Goal: Information Seeking & Learning: Find contact information

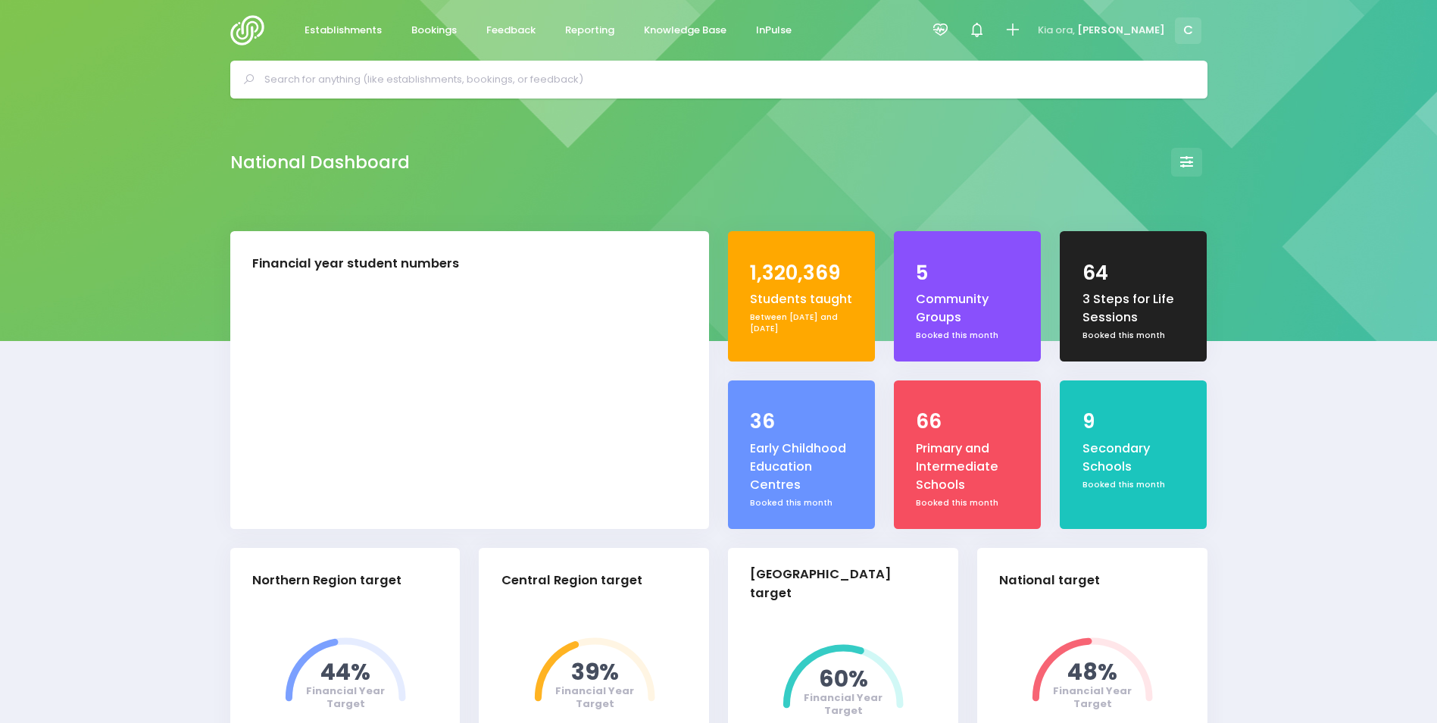
select select "5"
click at [376, 81] on input "text" at bounding box center [725, 79] width 922 height 23
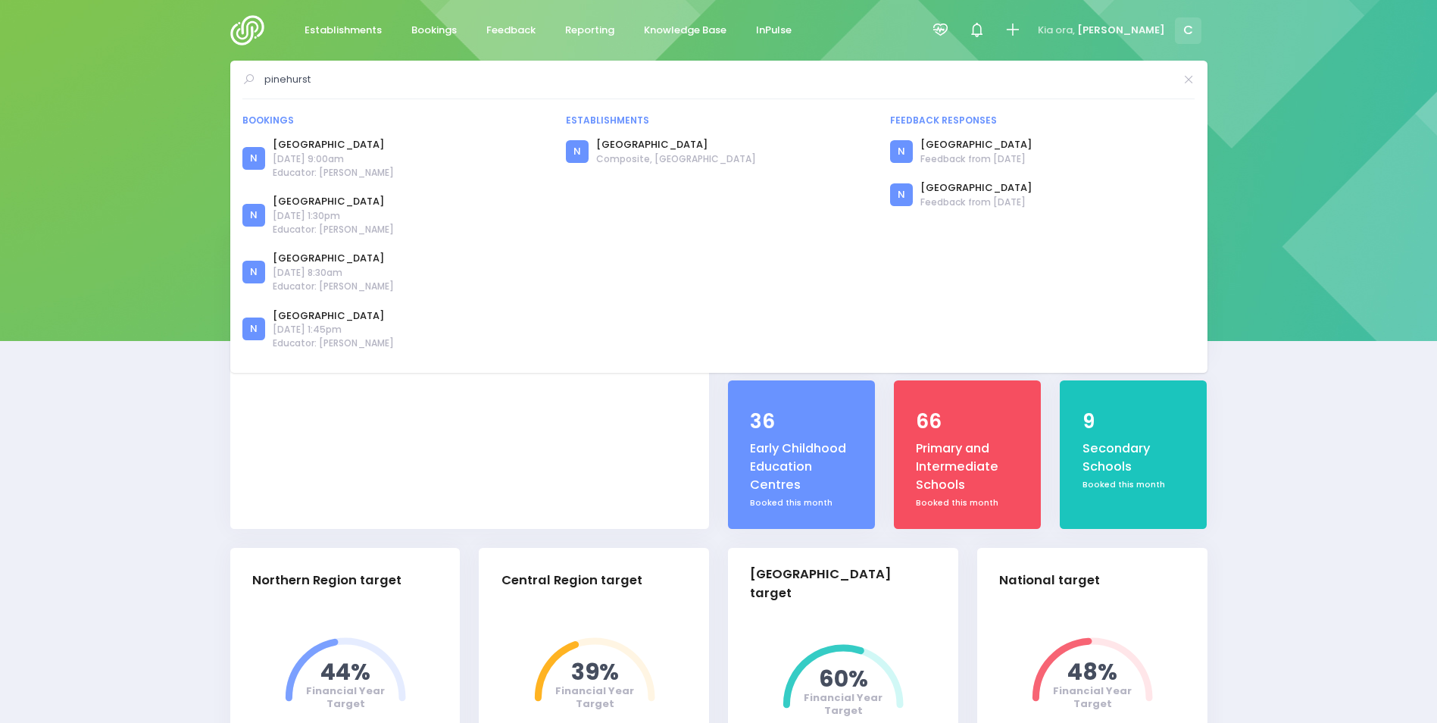
type input "pinehurst"
click at [432, 28] on span "Bookings" at bounding box center [433, 30] width 45 height 15
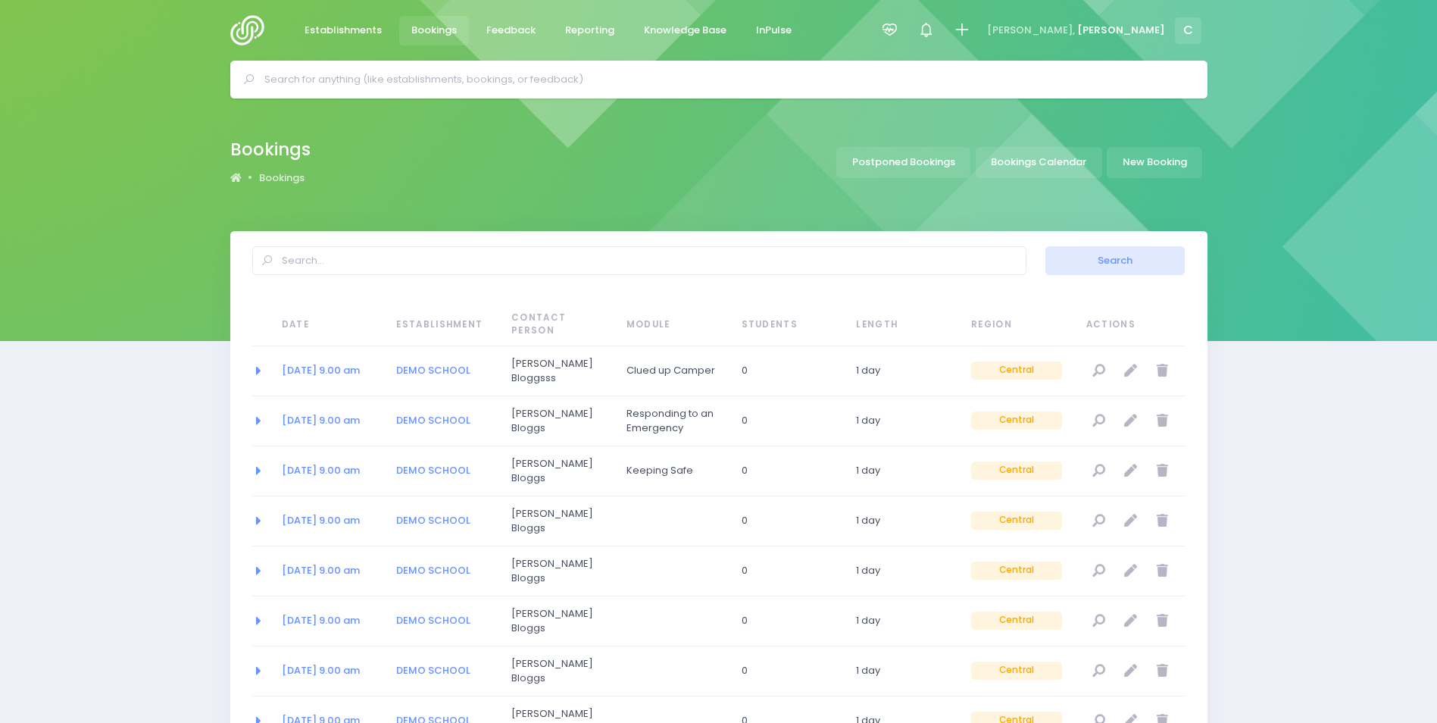
select select "20"
click at [1024, 161] on link "Bookings Calendar" at bounding box center [1039, 162] width 127 height 31
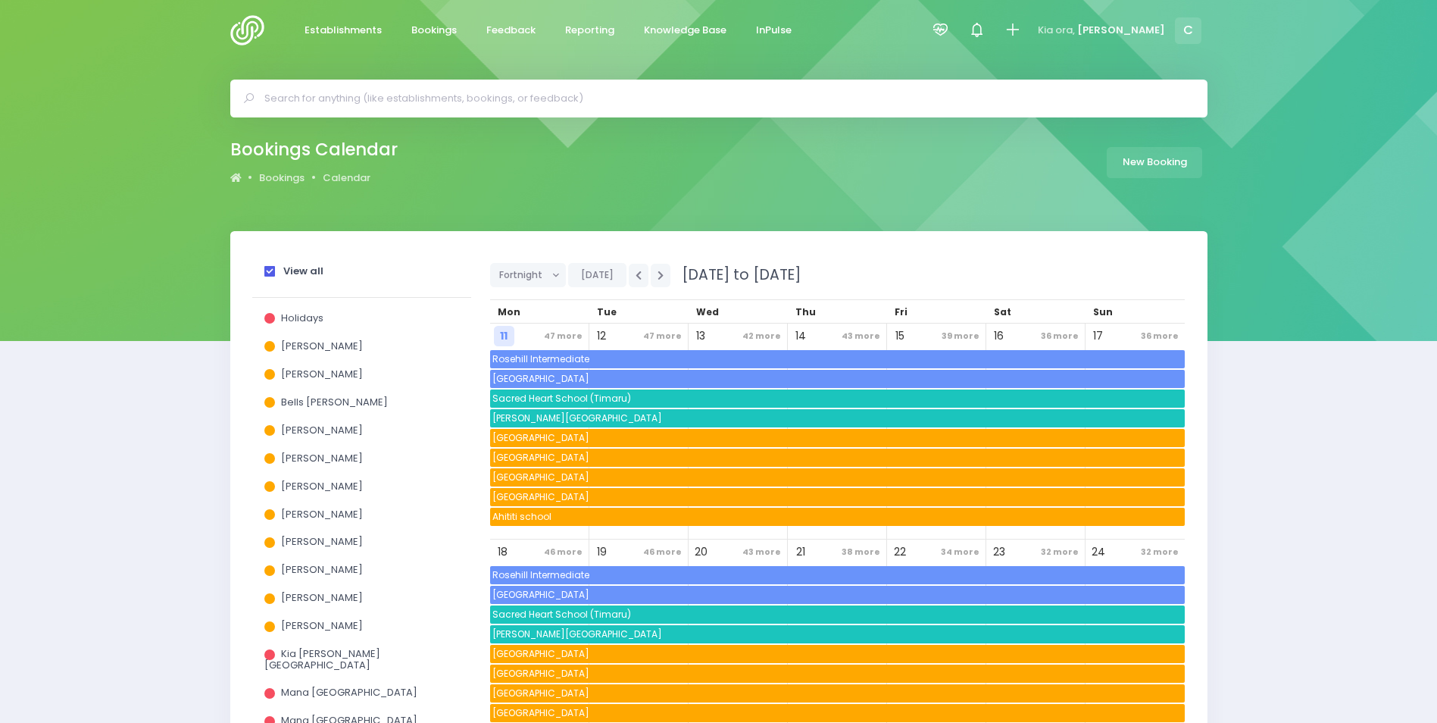
click at [270, 270] on span at bounding box center [269, 271] width 11 height 11
click at [0, 0] on input "View all" at bounding box center [0, 0] width 0 height 0
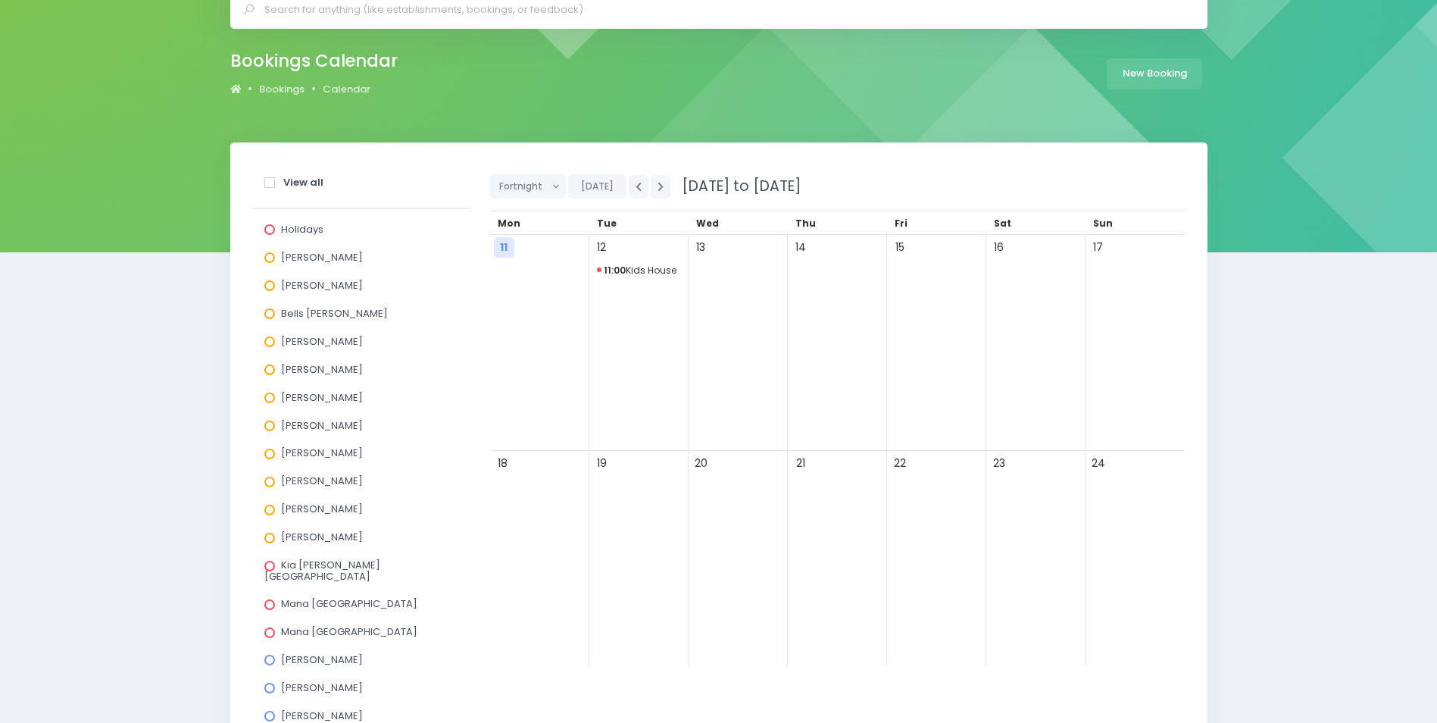
scroll to position [227, 0]
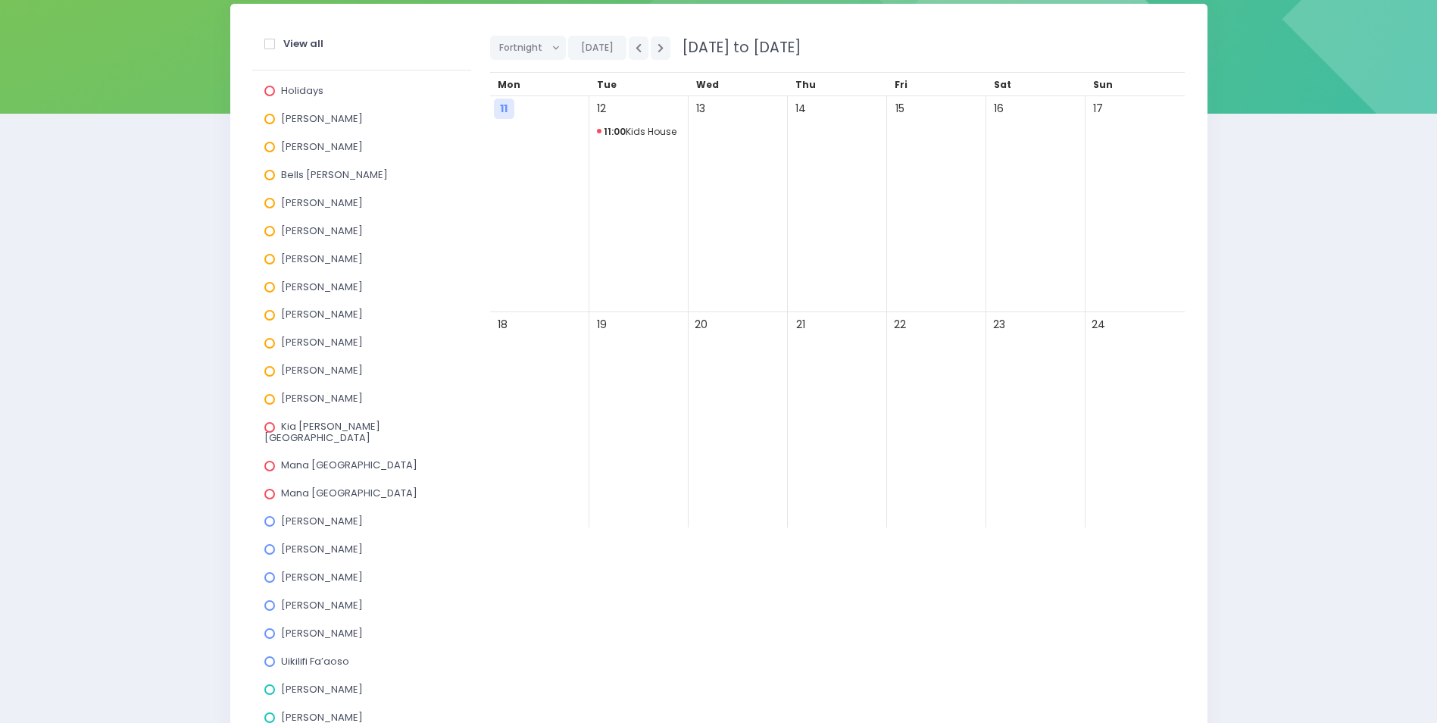
click at [270, 544] on span at bounding box center [269, 549] width 11 height 11
click at [0, 0] on input "Jess Bates" at bounding box center [0, 0] width 0 height 0
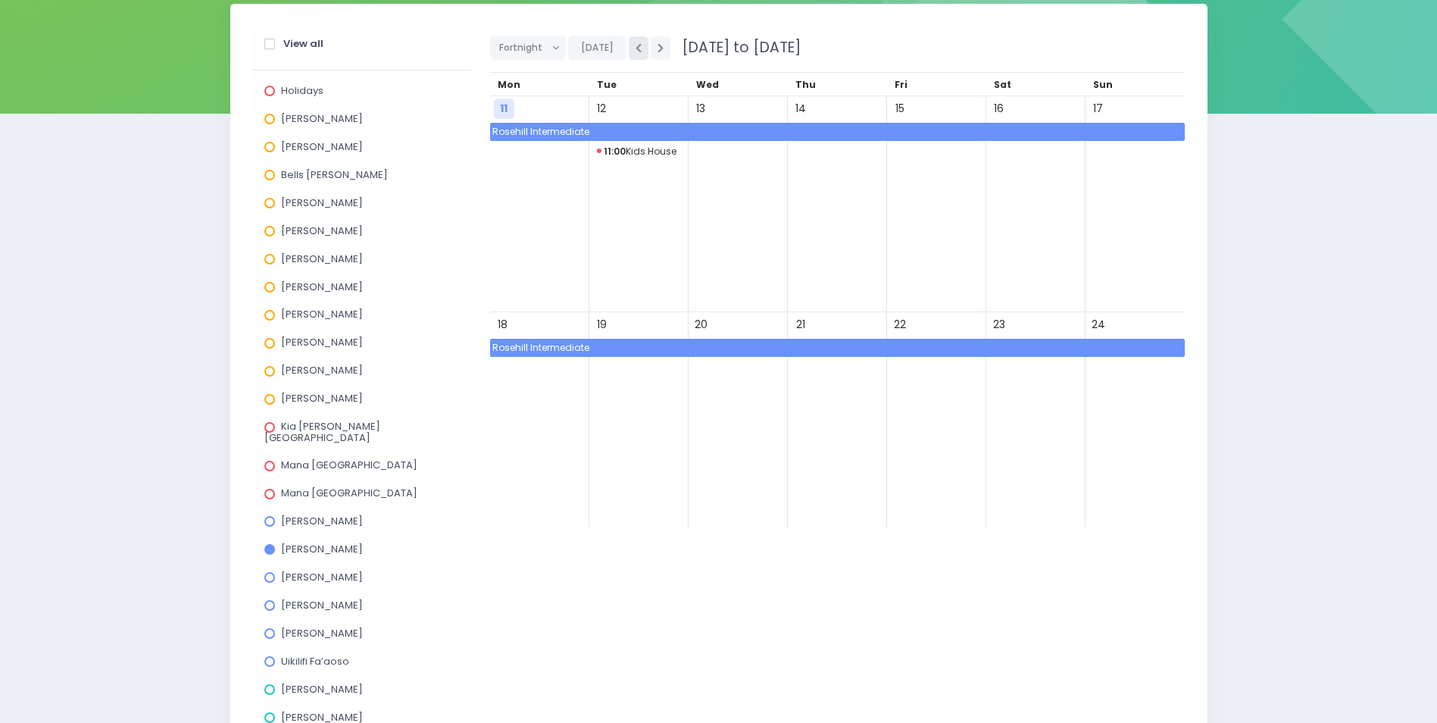
click at [636, 47] on icon "button" at bounding box center [639, 48] width 6 height 10
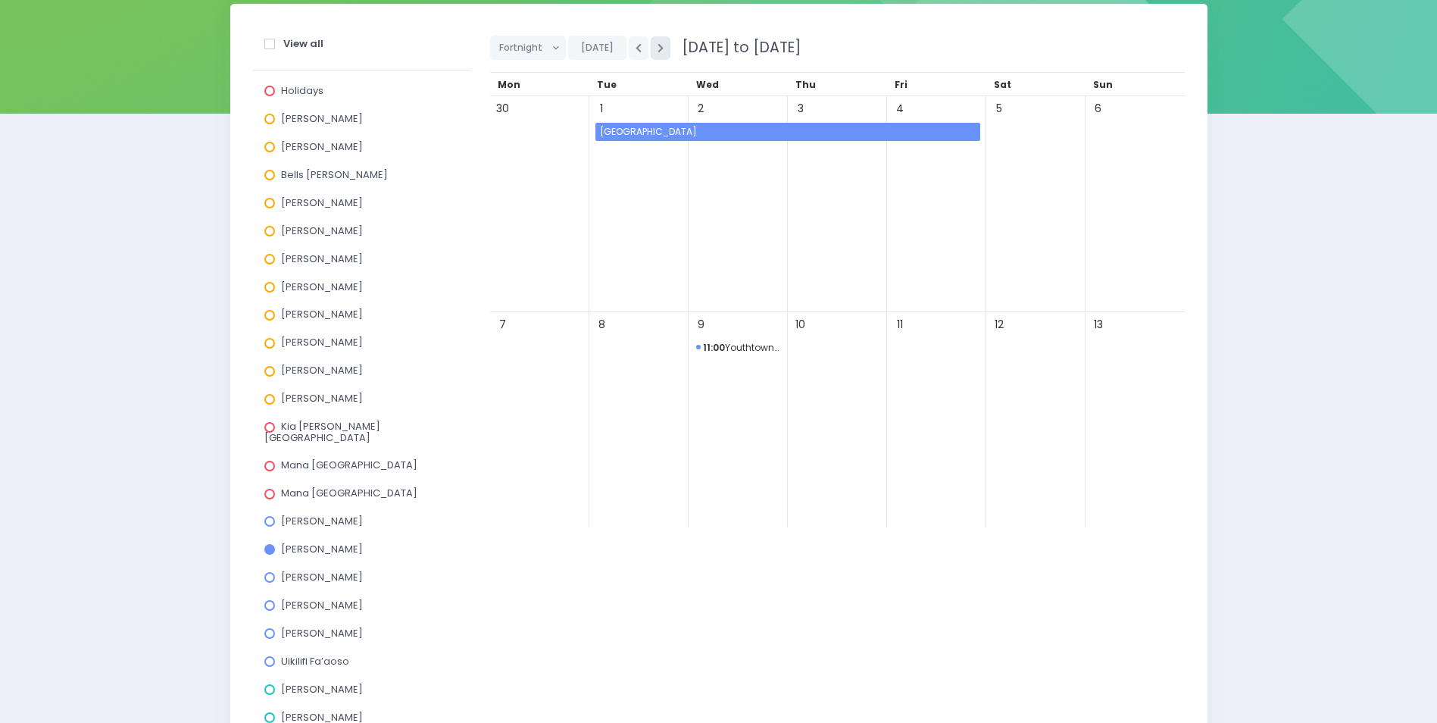
click at [660, 47] on icon "button" at bounding box center [661, 48] width 6 height 10
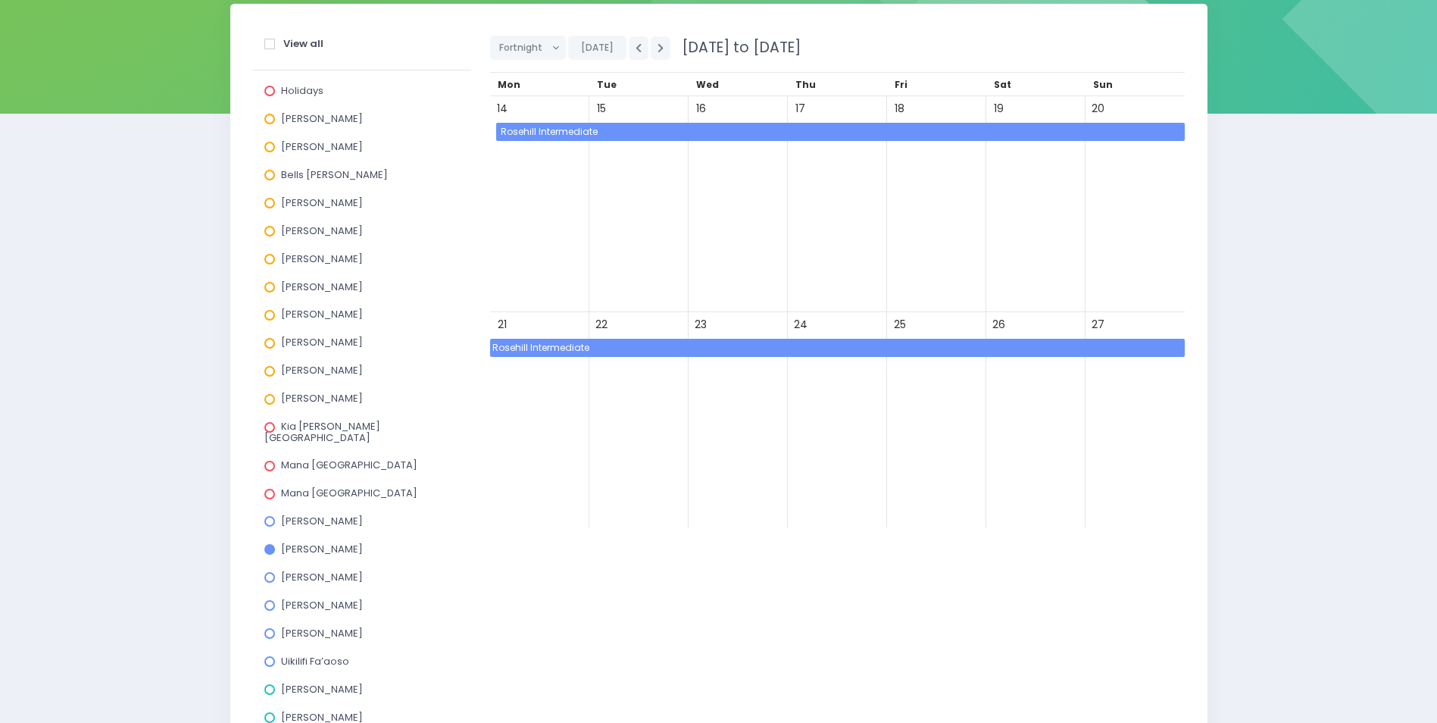
click at [270, 516] on span at bounding box center [269, 521] width 11 height 11
click at [0, 0] on input "Asha Bogdanowicz" at bounding box center [0, 0] width 0 height 0
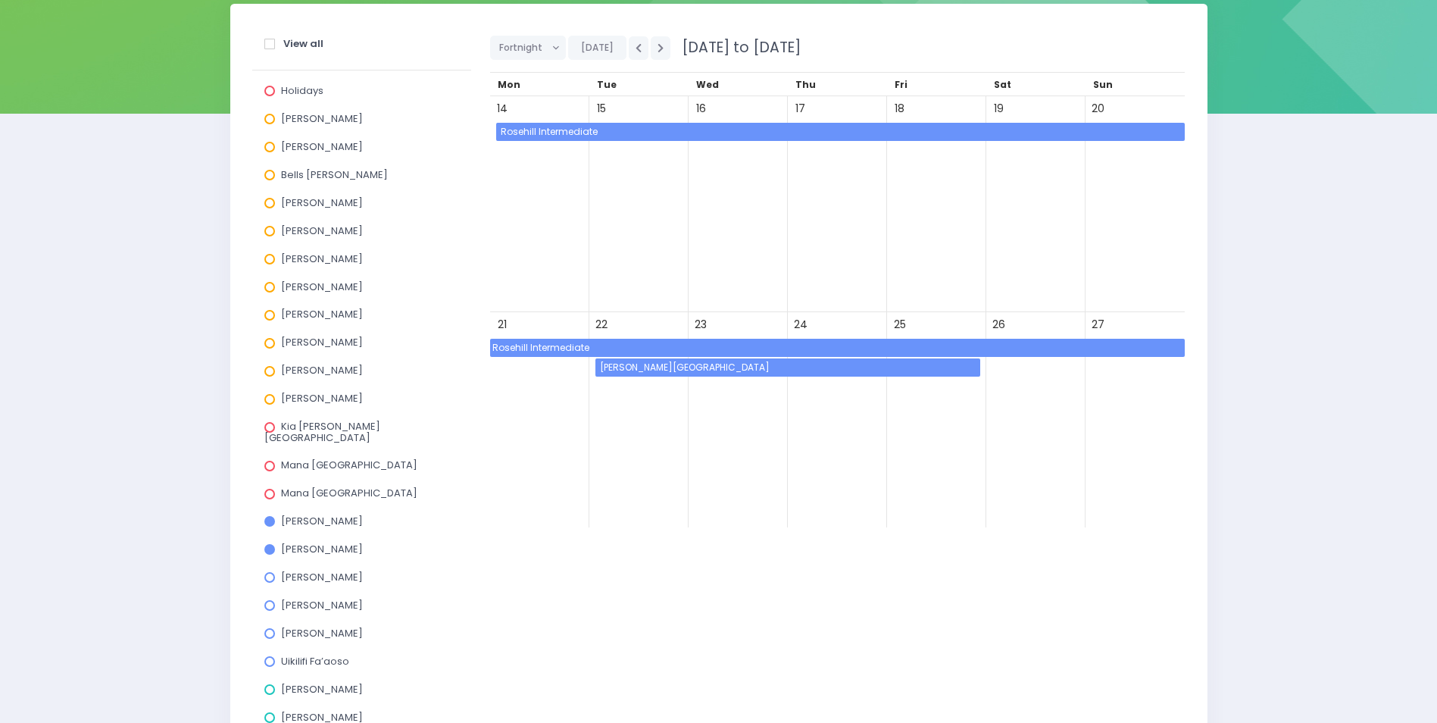
click at [267, 544] on span at bounding box center [269, 549] width 11 height 11
click at [0, 0] on input "Jess Bates" at bounding box center [0, 0] width 0 height 0
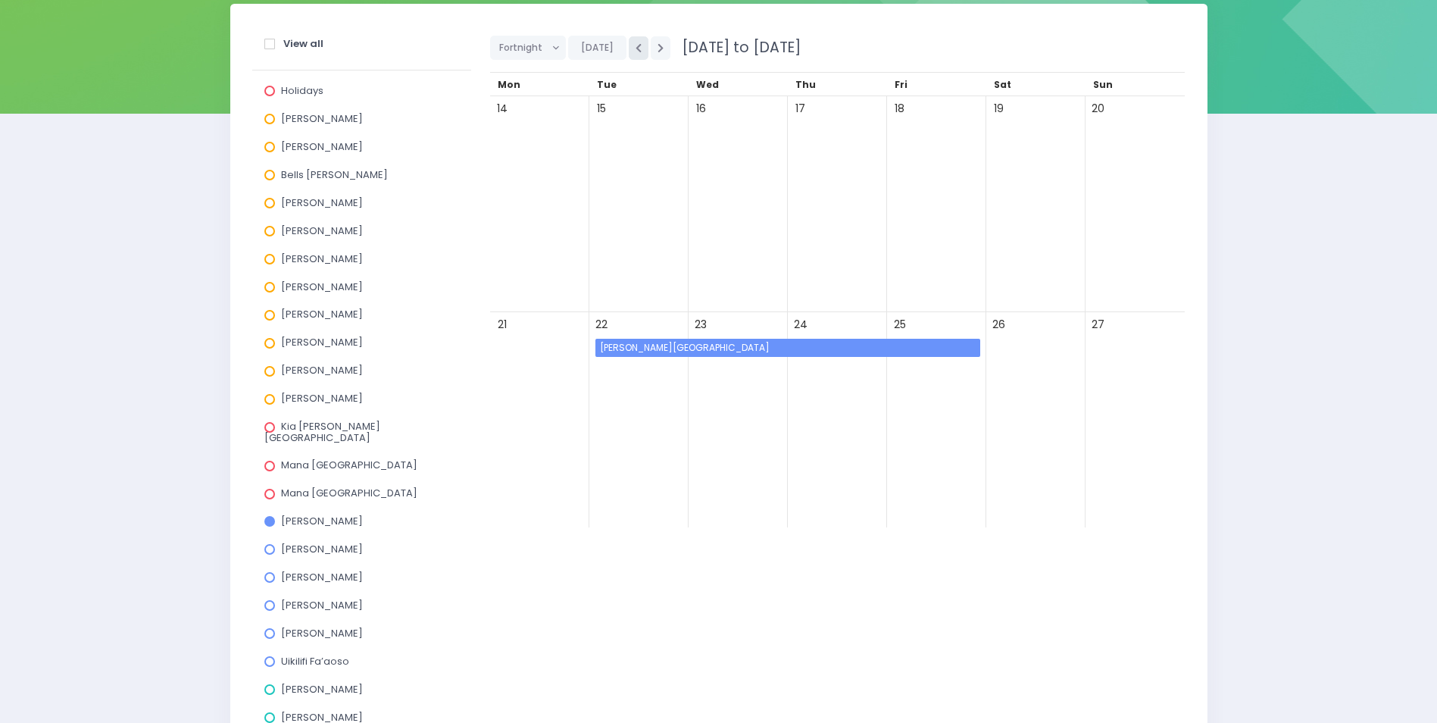
click at [636, 43] on icon "button" at bounding box center [639, 48] width 6 height 10
click at [658, 47] on icon "button" at bounding box center [661, 48] width 6 height 10
click at [658, 48] on icon "button" at bounding box center [661, 48] width 6 height 10
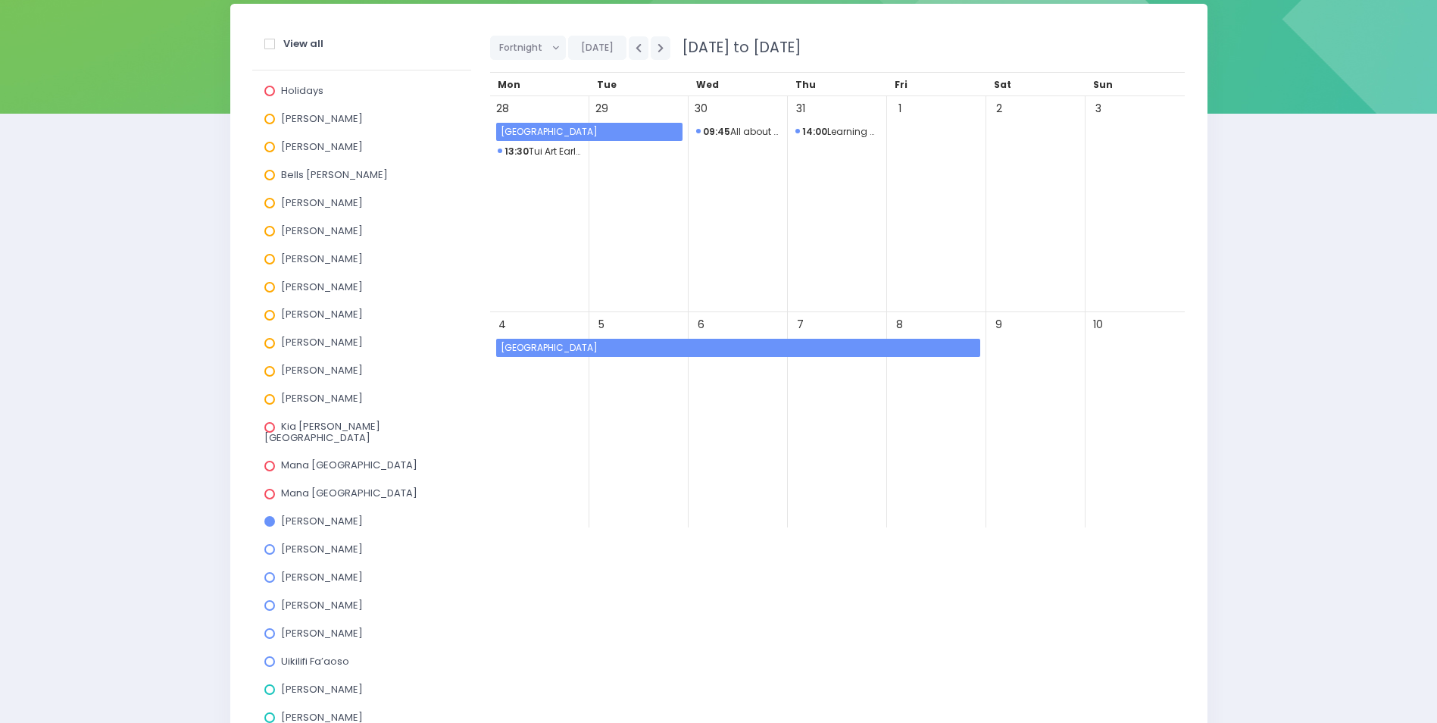
click at [629, 137] on span "Pinehurst School" at bounding box center [590, 132] width 184 height 18
click at [621, 132] on span "Pinehurst School" at bounding box center [590, 132] width 184 height 18
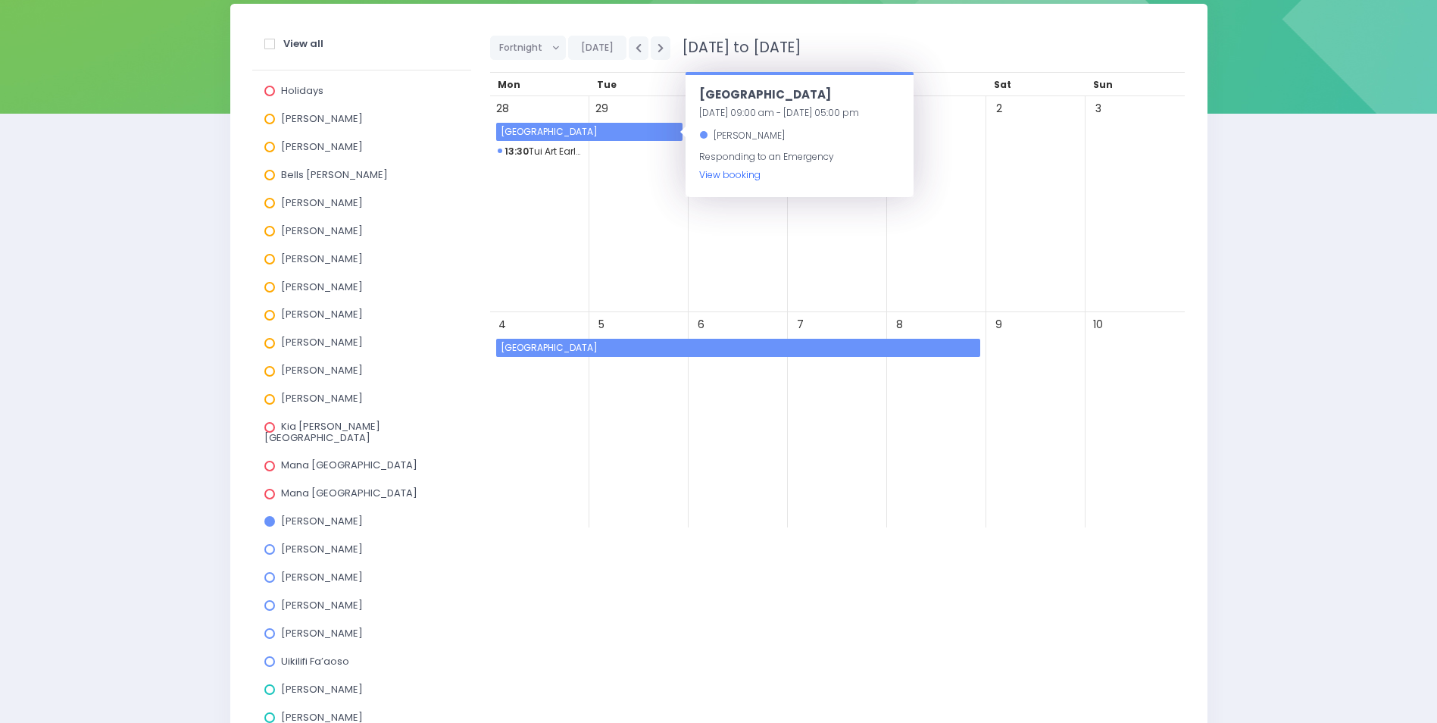
click at [724, 174] on link "View booking" at bounding box center [729, 174] width 61 height 13
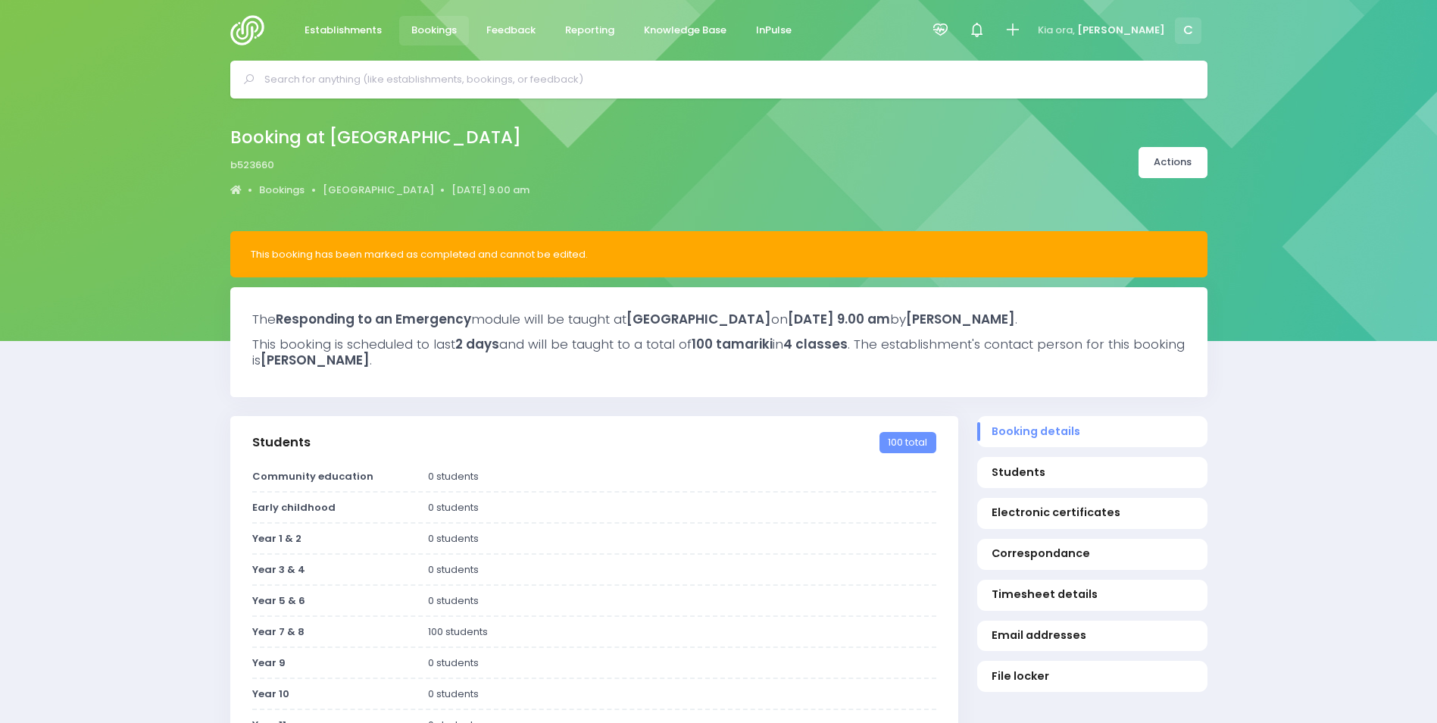
select select "5"
click at [280, 87] on input "text" at bounding box center [725, 79] width 922 height 23
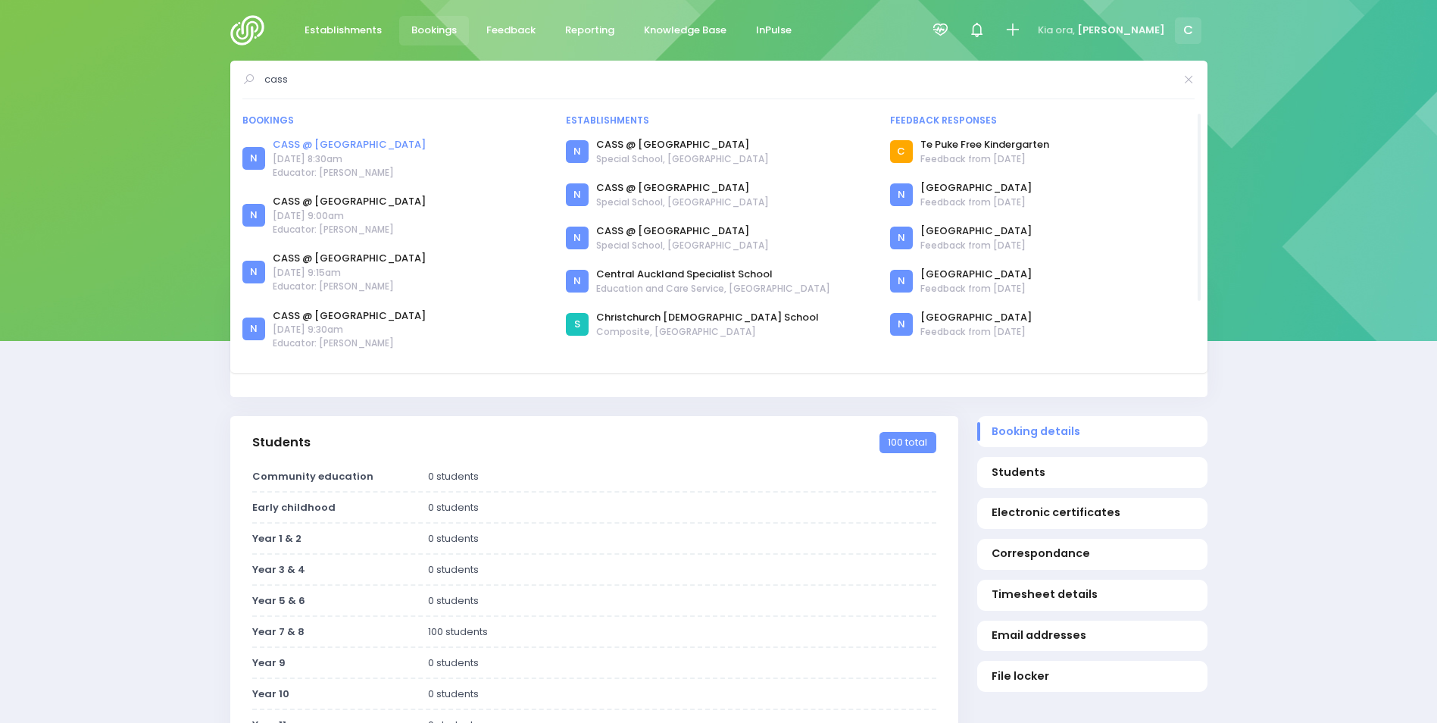
type input "cass"
click at [361, 145] on link "CASS @ [GEOGRAPHIC_DATA]" at bounding box center [349, 144] width 153 height 15
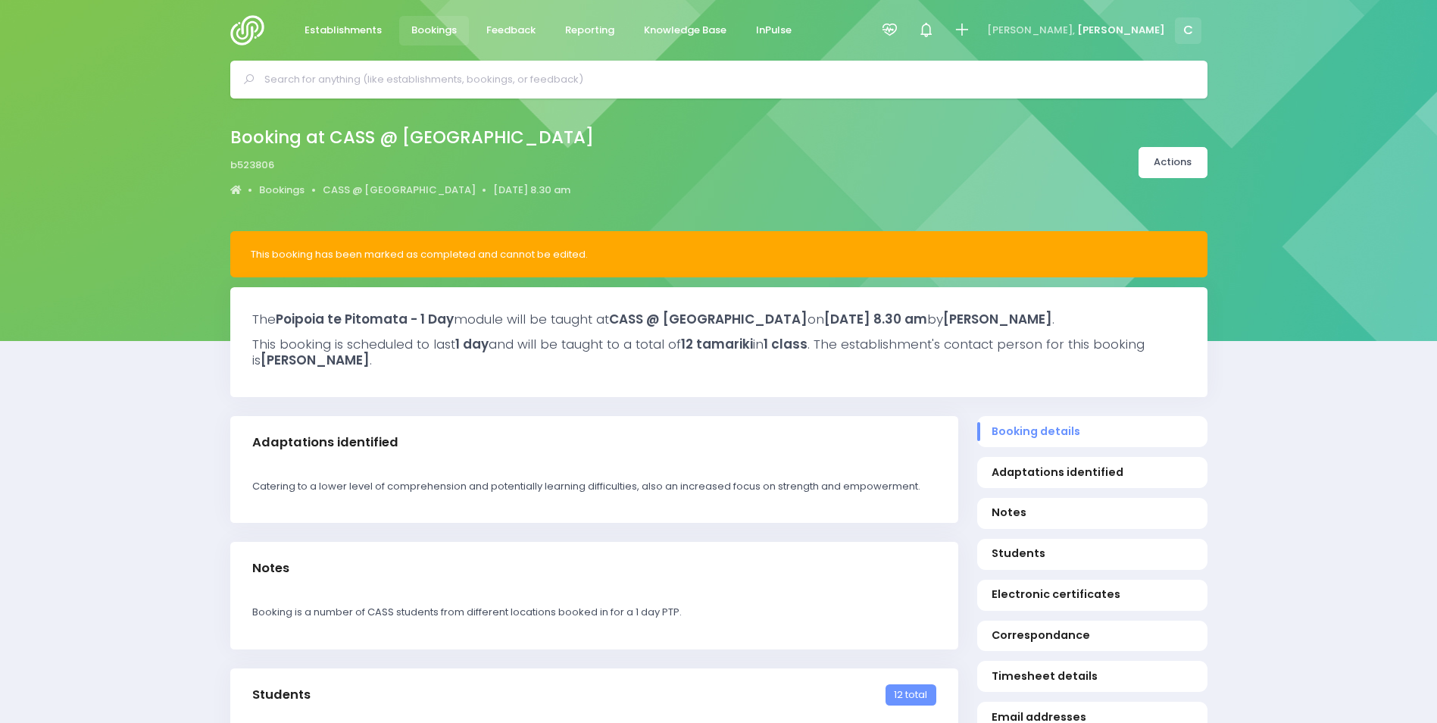
select select "5"
drag, startPoint x: 802, startPoint y: 318, endPoint x: 616, endPoint y: 315, distance: 186.4
click at [616, 315] on h3 "The Poipoia te Pitomata - 1 Day module will be taught at CASS @ One Tree Hill C…" at bounding box center [718, 318] width 933 height 15
drag, startPoint x: 616, startPoint y: 315, endPoint x: 676, endPoint y: 320, distance: 60.0
copy strong "CASS @ One Tree Hill College"
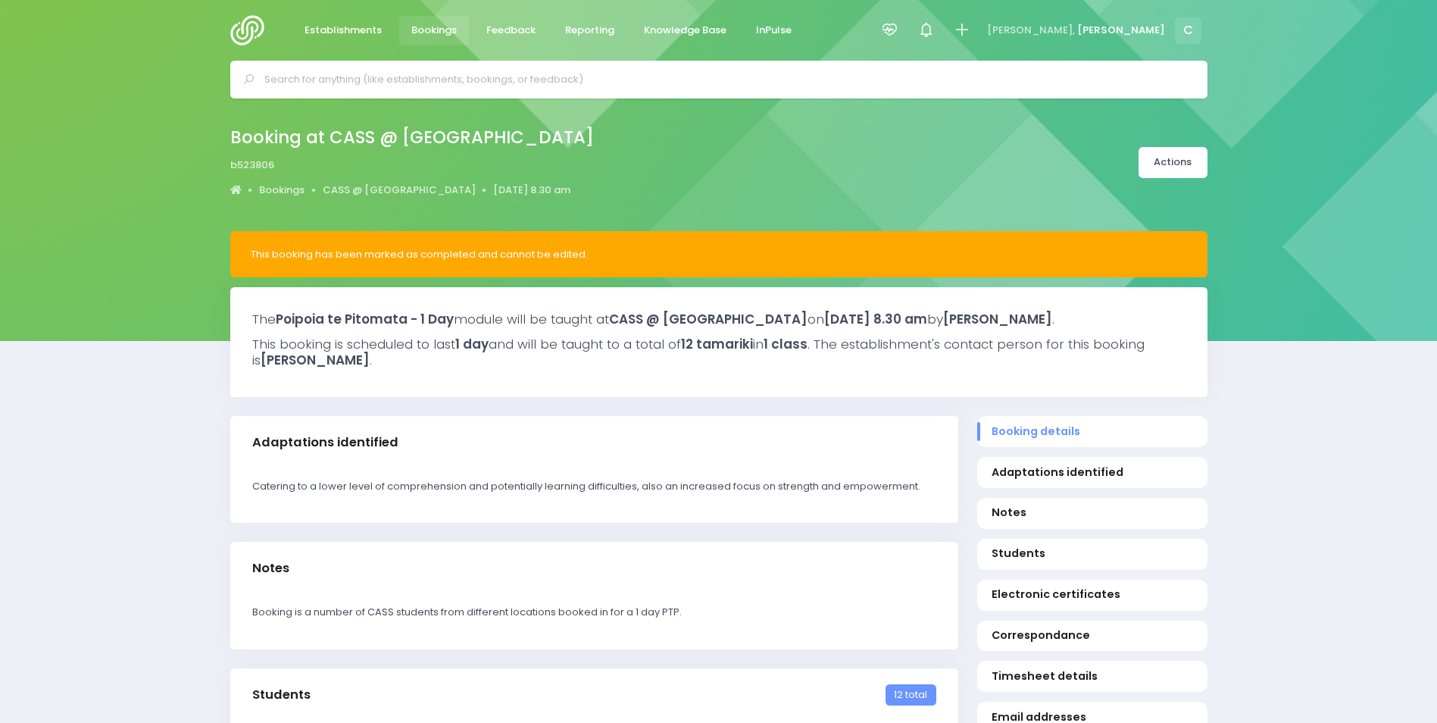
click at [308, 82] on input "text" at bounding box center [725, 79] width 922 height 23
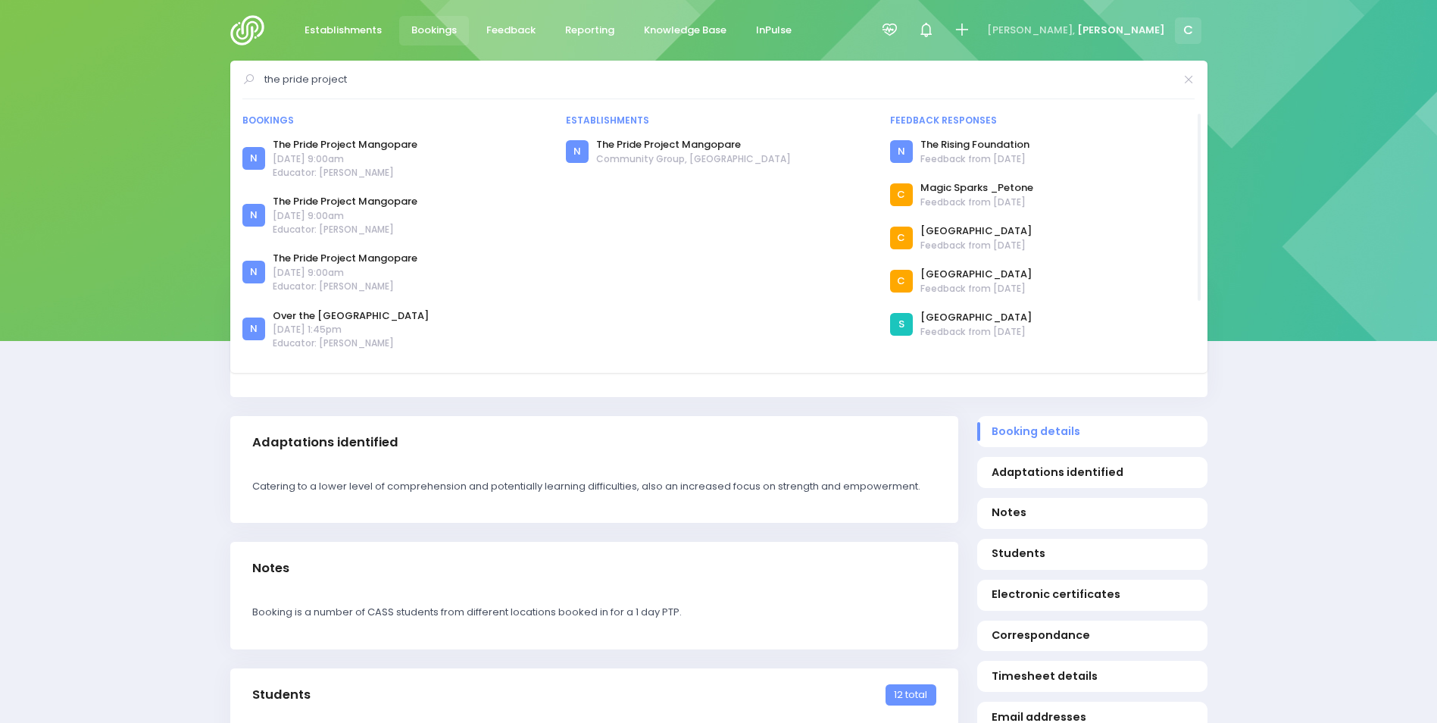
type input "the pride project"
click at [317, 158] on span "23 June 2025 at 9:00am" at bounding box center [345, 159] width 145 height 14
click at [337, 141] on link "The Pride Project Mangopare" at bounding box center [345, 144] width 145 height 15
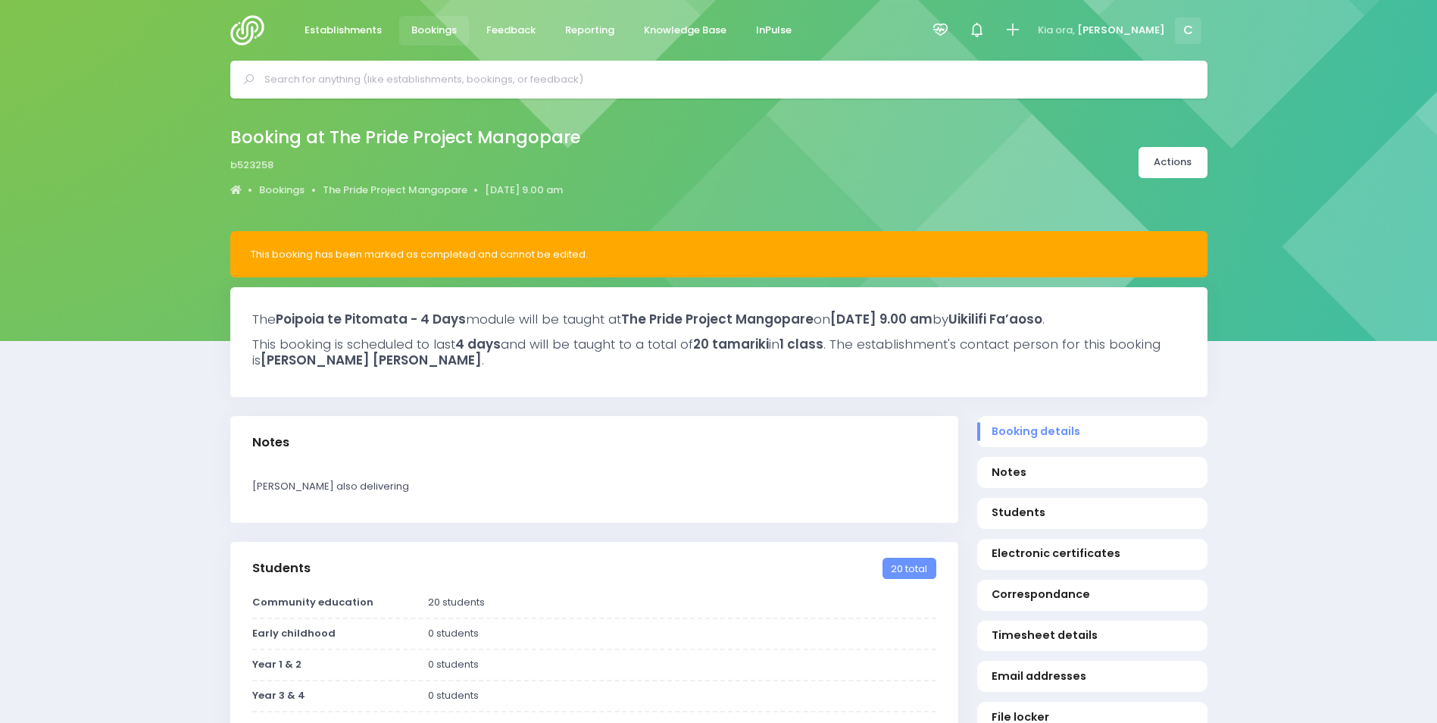
select select "5"
drag, startPoint x: 332, startPoint y: 133, endPoint x: 587, endPoint y: 139, distance: 255.4
click at [587, 139] on div "Booking at The Pride Project Mangopare b523258 Bookings The Pride Project Mango…" at bounding box center [411, 163] width 362 height 80
drag, startPoint x: 587, startPoint y: 139, endPoint x: 535, endPoint y: 136, distance: 52.4
copy h2 "he Pride Project Mangopare"
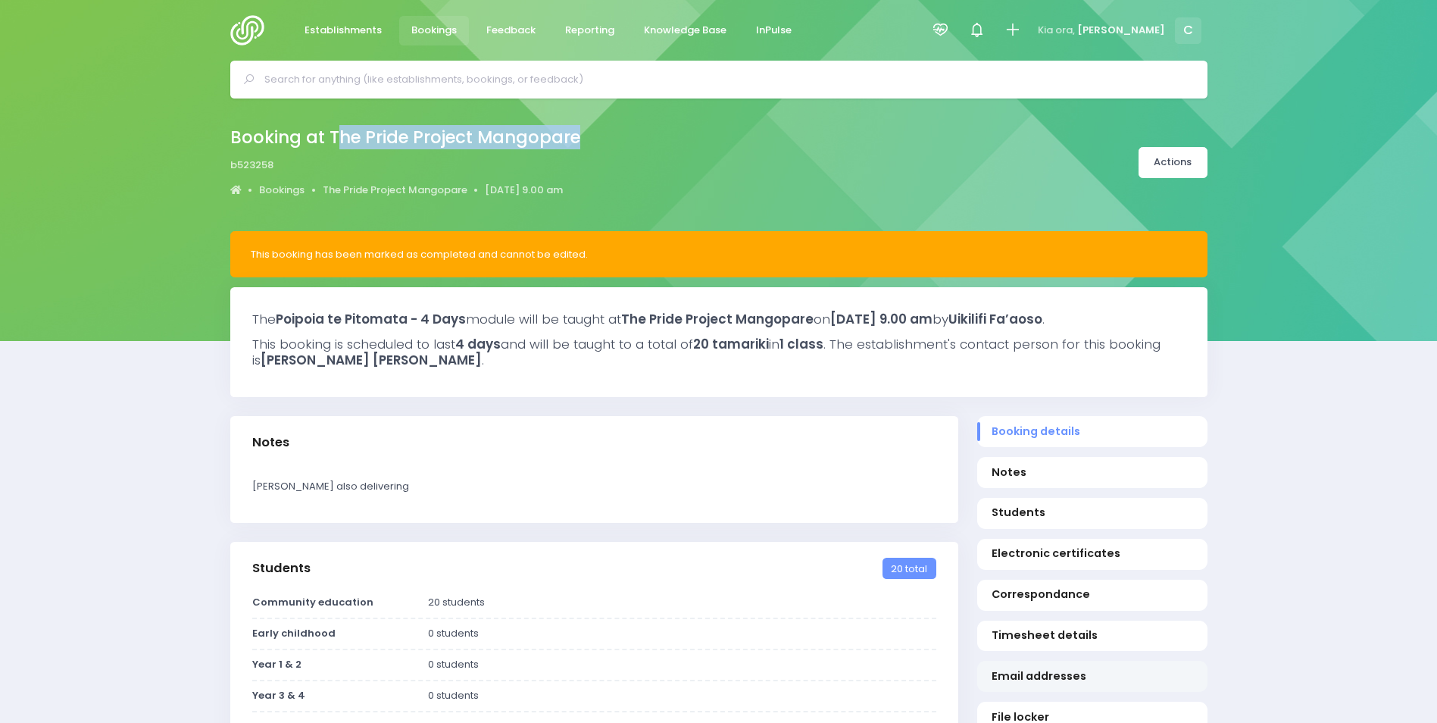
click at [1026, 684] on span "Email addresses" at bounding box center [1092, 676] width 201 height 16
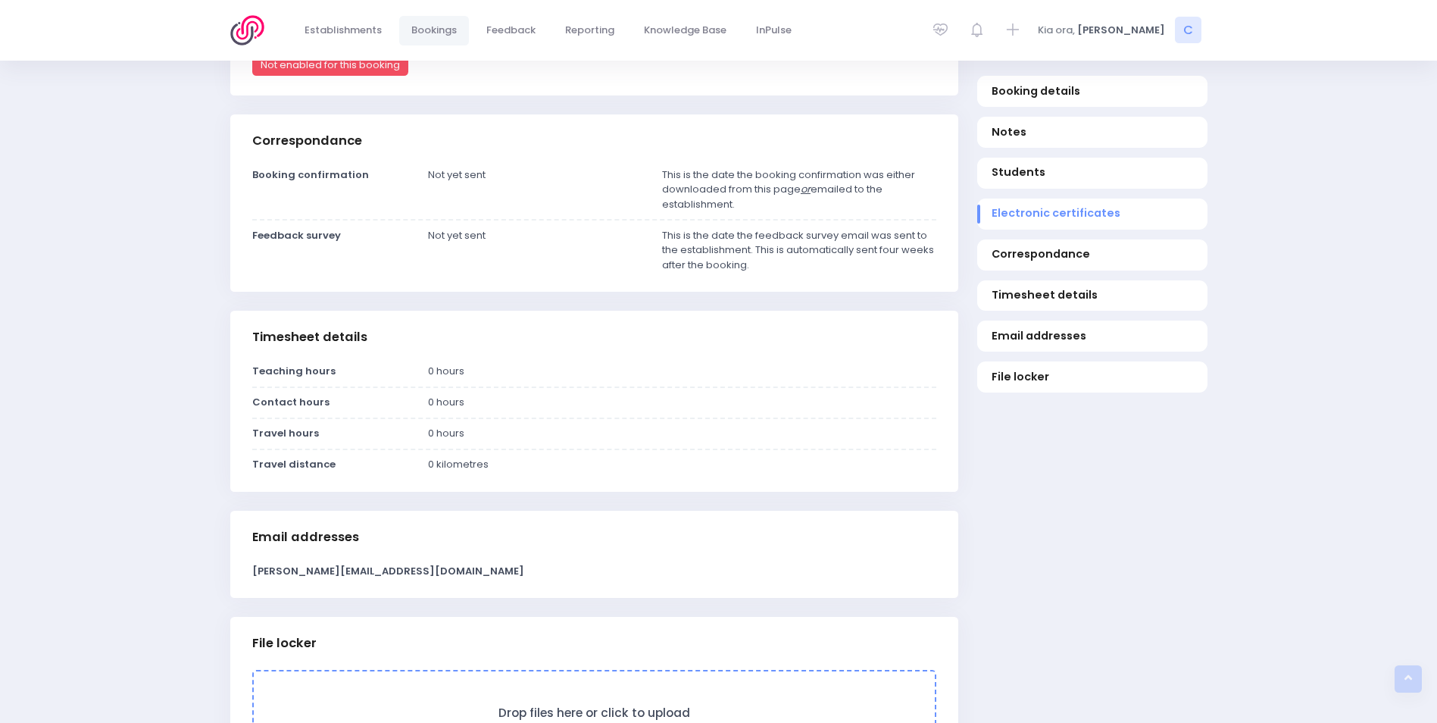
scroll to position [976, 0]
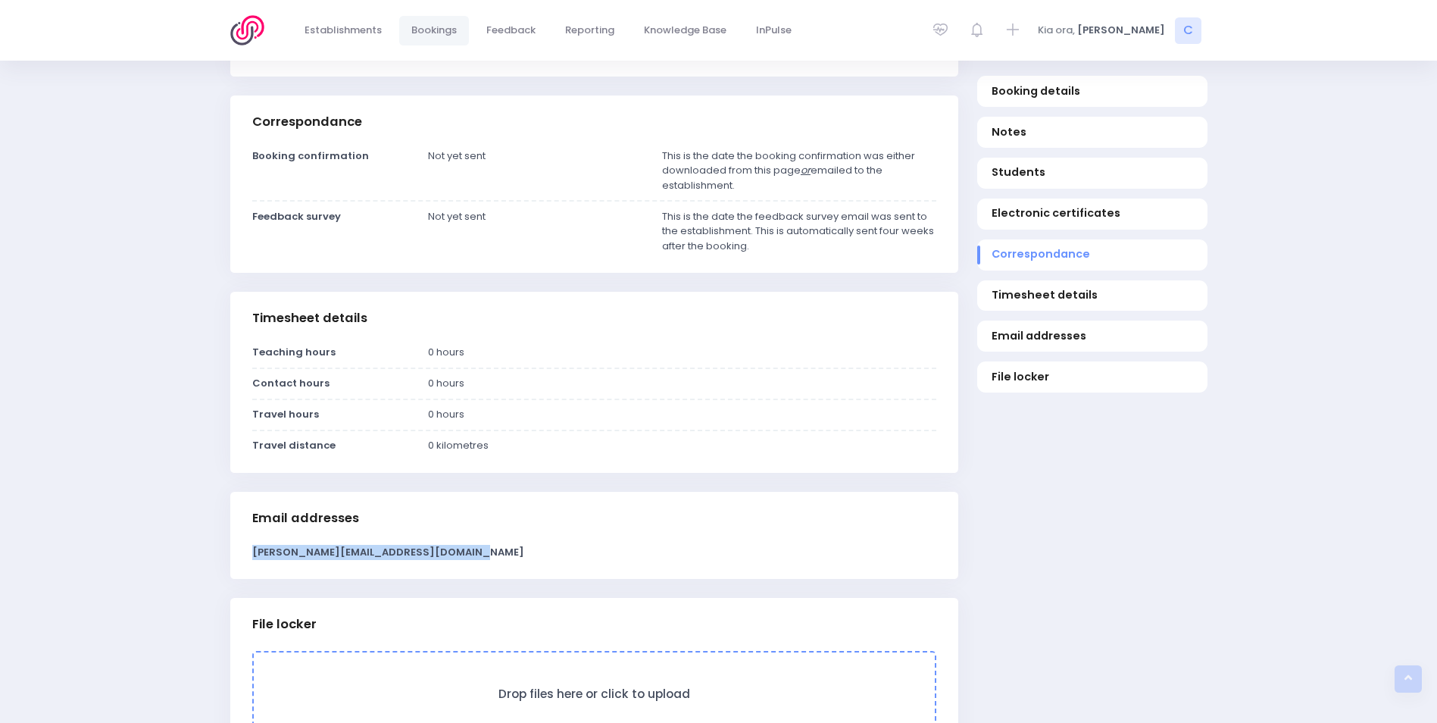
drag, startPoint x: 468, startPoint y: 569, endPoint x: 248, endPoint y: 565, distance: 220.5
click at [248, 560] on div "[PERSON_NAME][EMAIL_ADDRESS][DOMAIN_NAME]" at bounding box center [593, 552] width 703 height 15
drag, startPoint x: 248, startPoint y: 565, endPoint x: 268, endPoint y: 566, distance: 20.5
copy strong "[PERSON_NAME][EMAIL_ADDRESS][DOMAIN_NAME]"
click at [724, 336] on div "Timesheet details" at bounding box center [594, 318] width 728 height 53
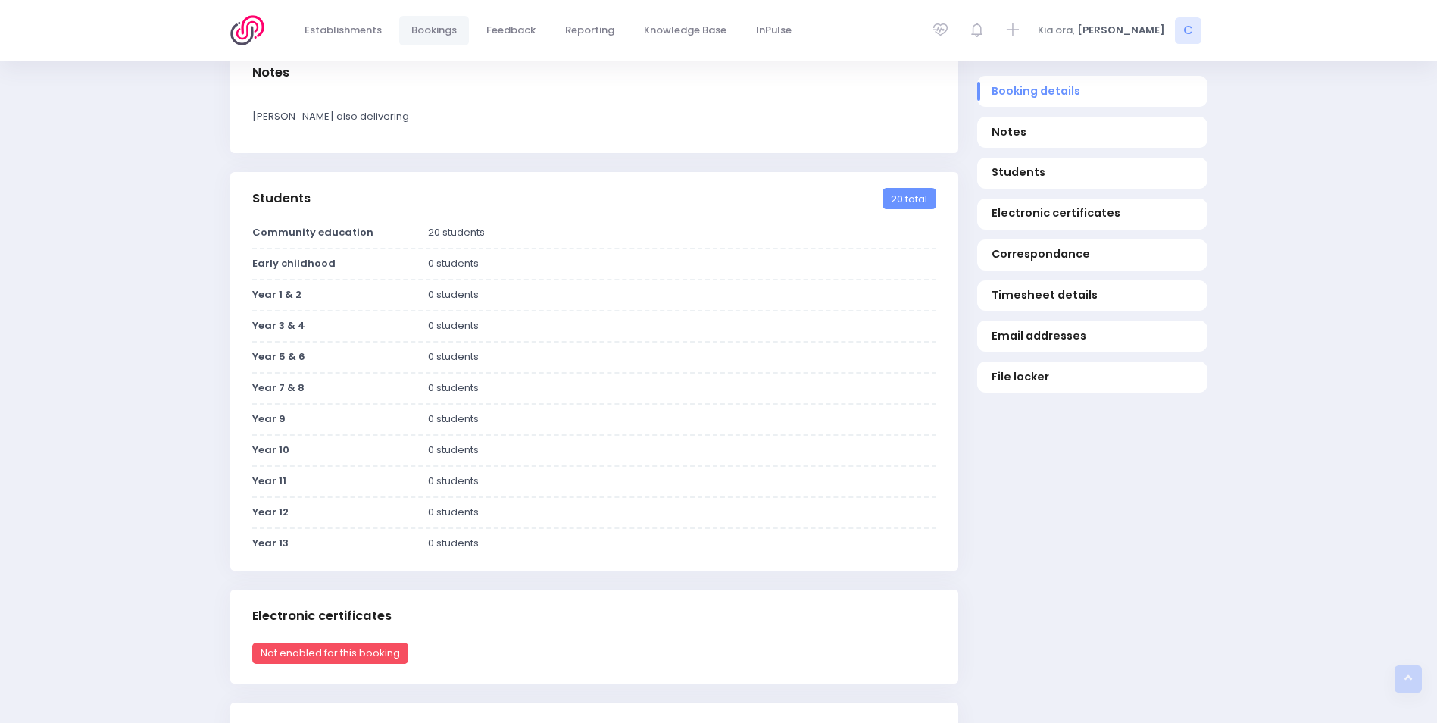
scroll to position [143, 0]
